Goal: Information Seeking & Learning: Learn about a topic

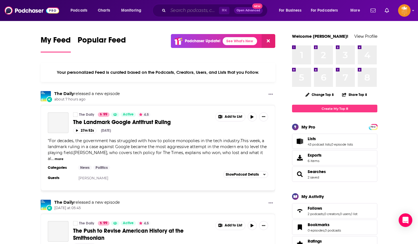
click at [196, 12] on input "Search podcasts, credits, & more..." at bounding box center [193, 10] width 51 height 9
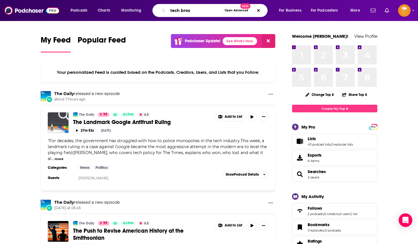
type input "tech bros"
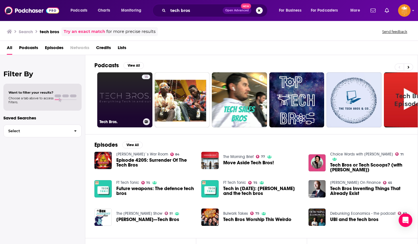
click at [120, 93] on link "15 Tech Bros." at bounding box center [124, 99] width 55 height 55
